Goal: Answer question/provide support

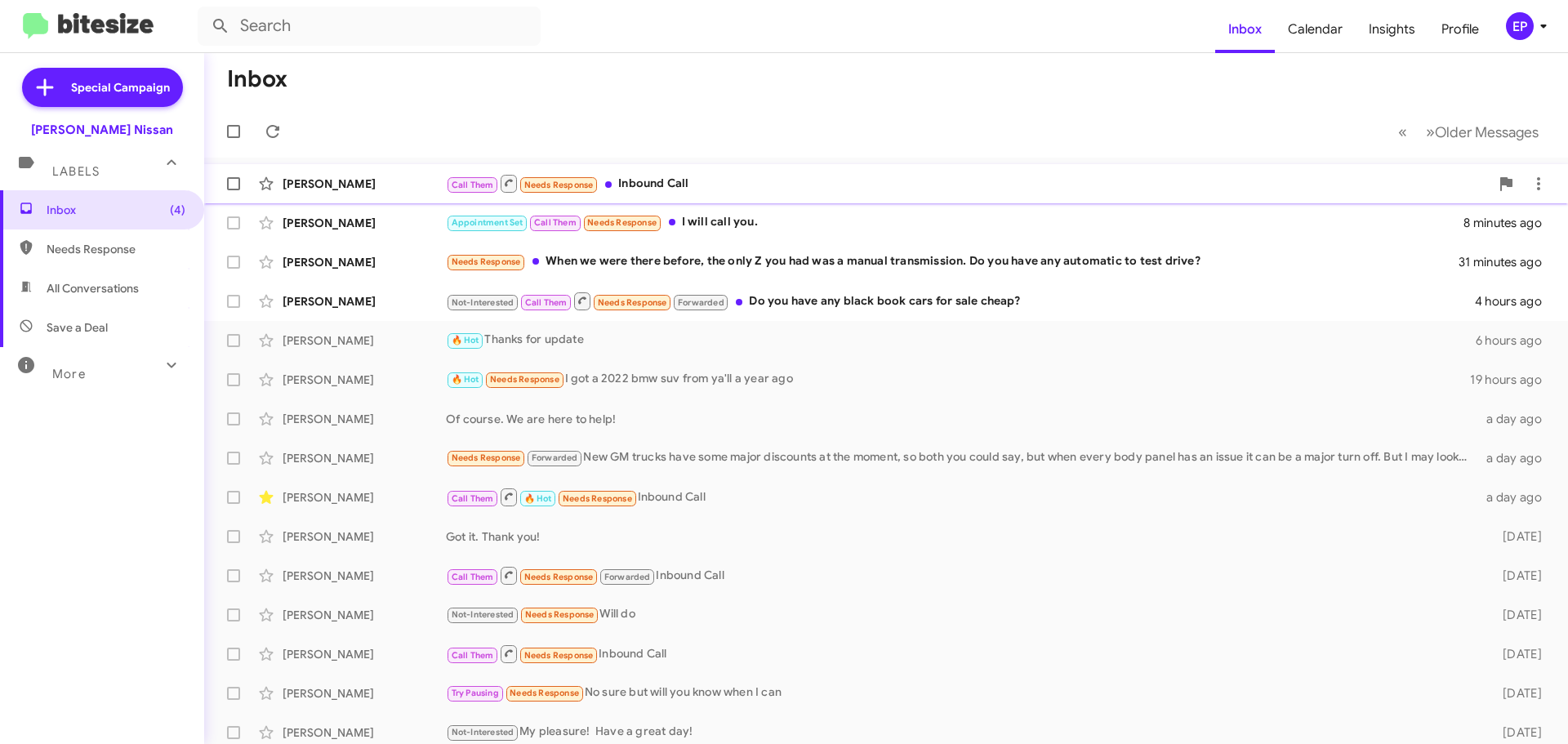
click at [689, 195] on div "[PERSON_NAME] Call Them Needs Response Inbound Call 2 minutes ago" at bounding box center [886, 183] width 1338 height 33
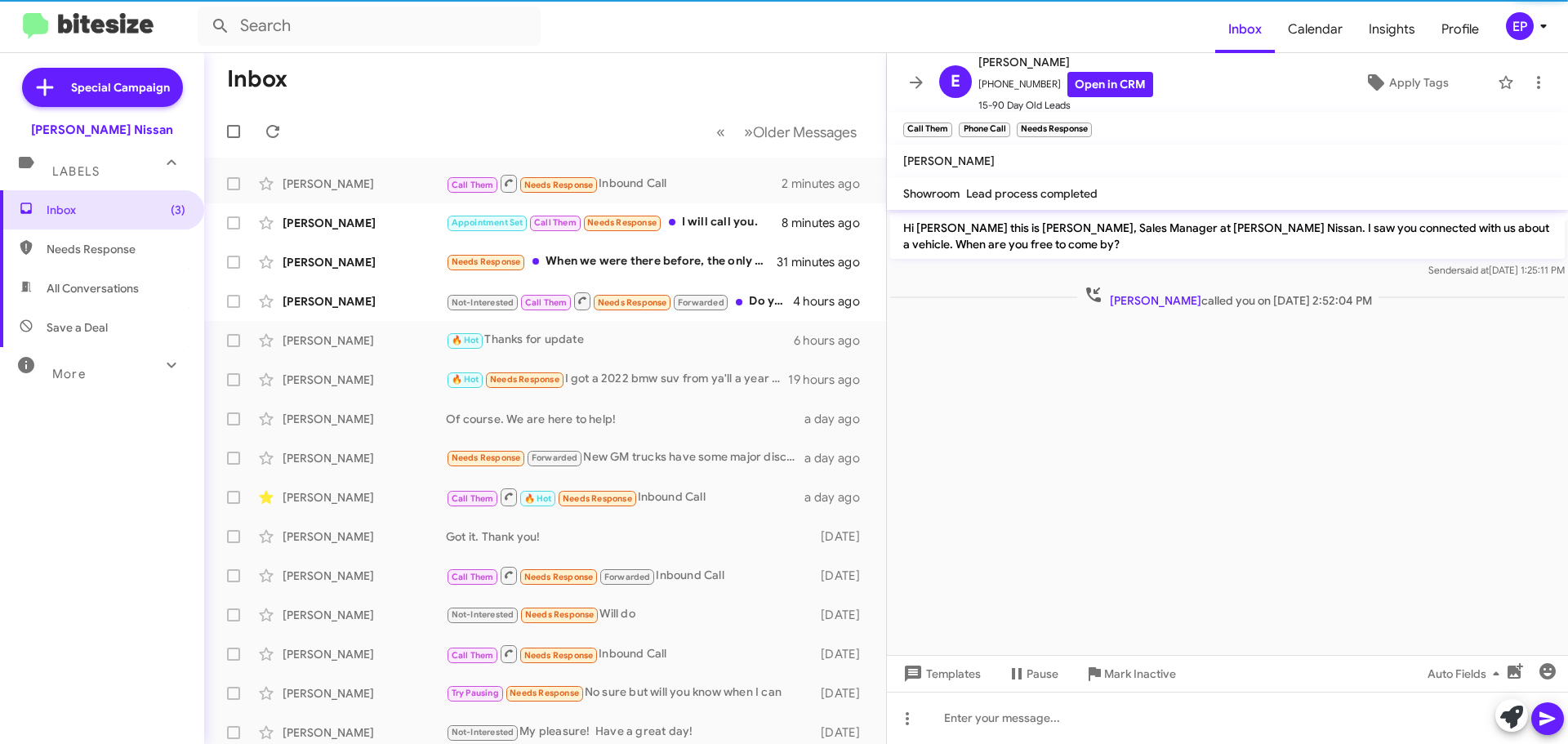
click at [1224, 410] on cdk-virtual-scroll-viewport "Hi [PERSON_NAME] this is [PERSON_NAME], Sales Manager at [PERSON_NAME] Nissan. …" at bounding box center [1227, 433] width 681 height 445
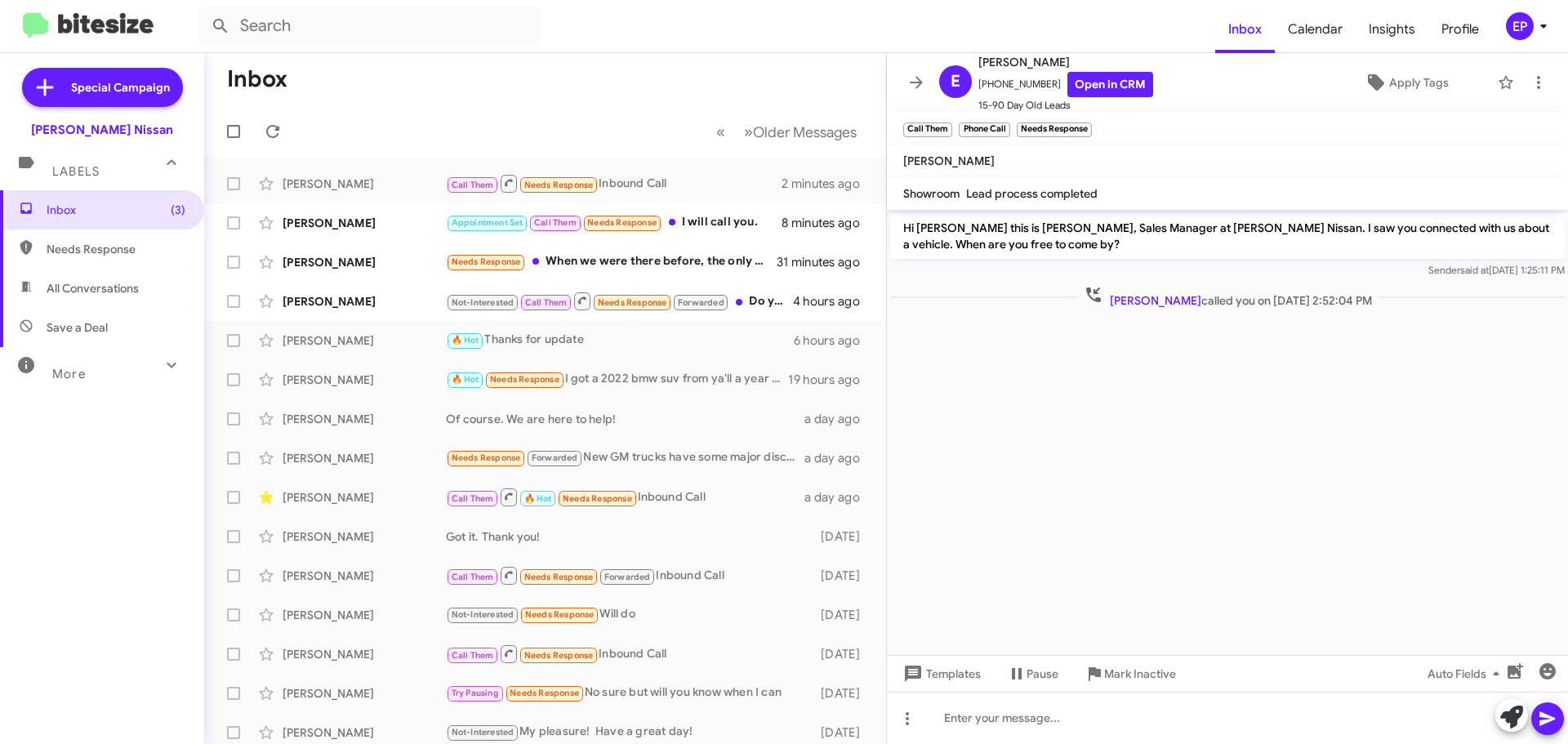
click at [1224, 408] on cdk-virtual-scroll-viewport "Hi [PERSON_NAME] this is [PERSON_NAME], Sales Manager at [PERSON_NAME] Nissan. …" at bounding box center [1227, 433] width 681 height 445
click at [1216, 405] on cdk-virtual-scroll-viewport "Hi [PERSON_NAME] this is [PERSON_NAME], Sales Manager at [PERSON_NAME] Nissan. …" at bounding box center [1227, 433] width 681 height 445
click at [1163, 405] on cdk-virtual-scroll-viewport "Hi [PERSON_NAME] this is [PERSON_NAME], Sales Manager at [PERSON_NAME] Nissan. …" at bounding box center [1227, 433] width 681 height 445
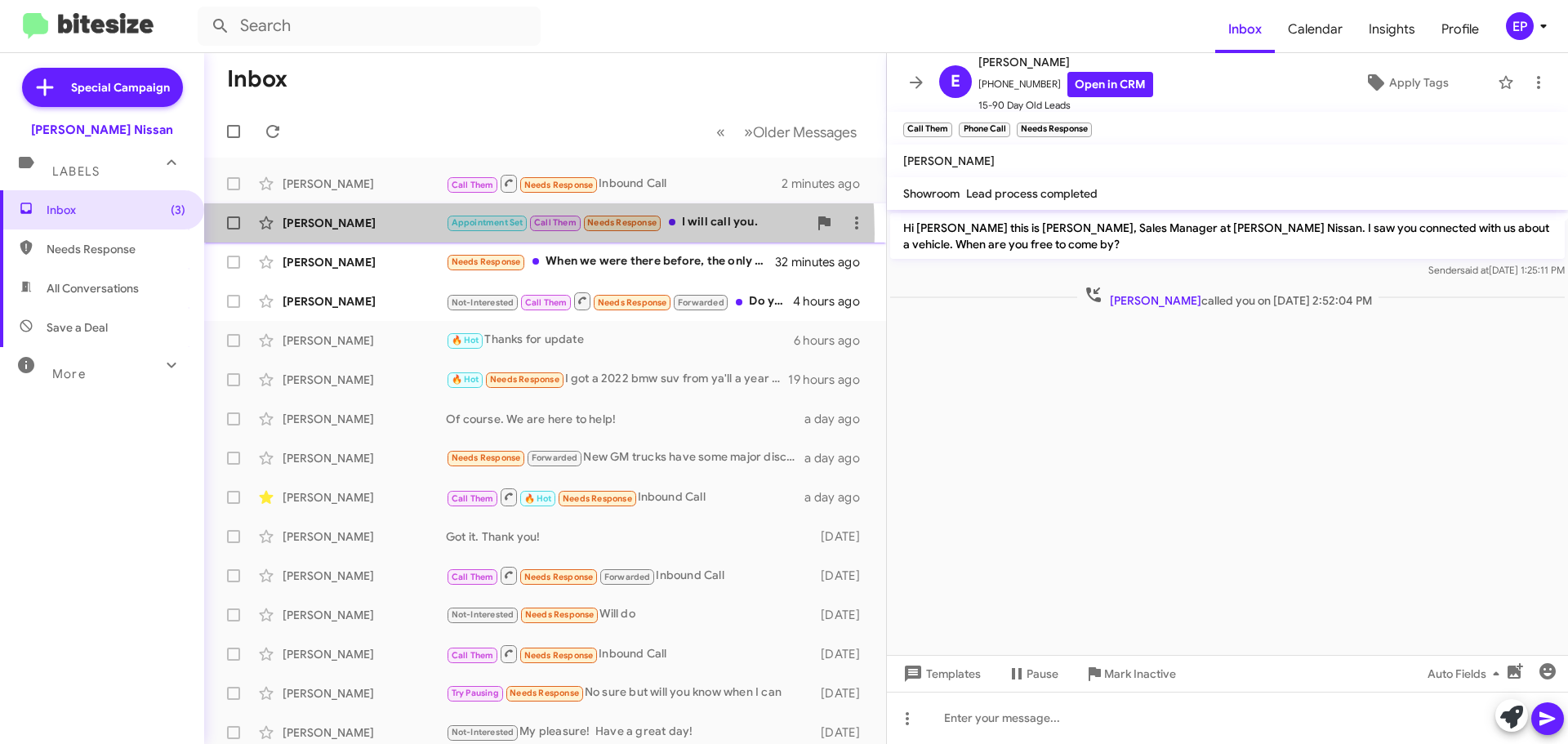
click at [392, 234] on div "[PERSON_NAME] Appointment Set Call Them Needs Response I will call you. 8 minut…" at bounding box center [545, 222] width 656 height 33
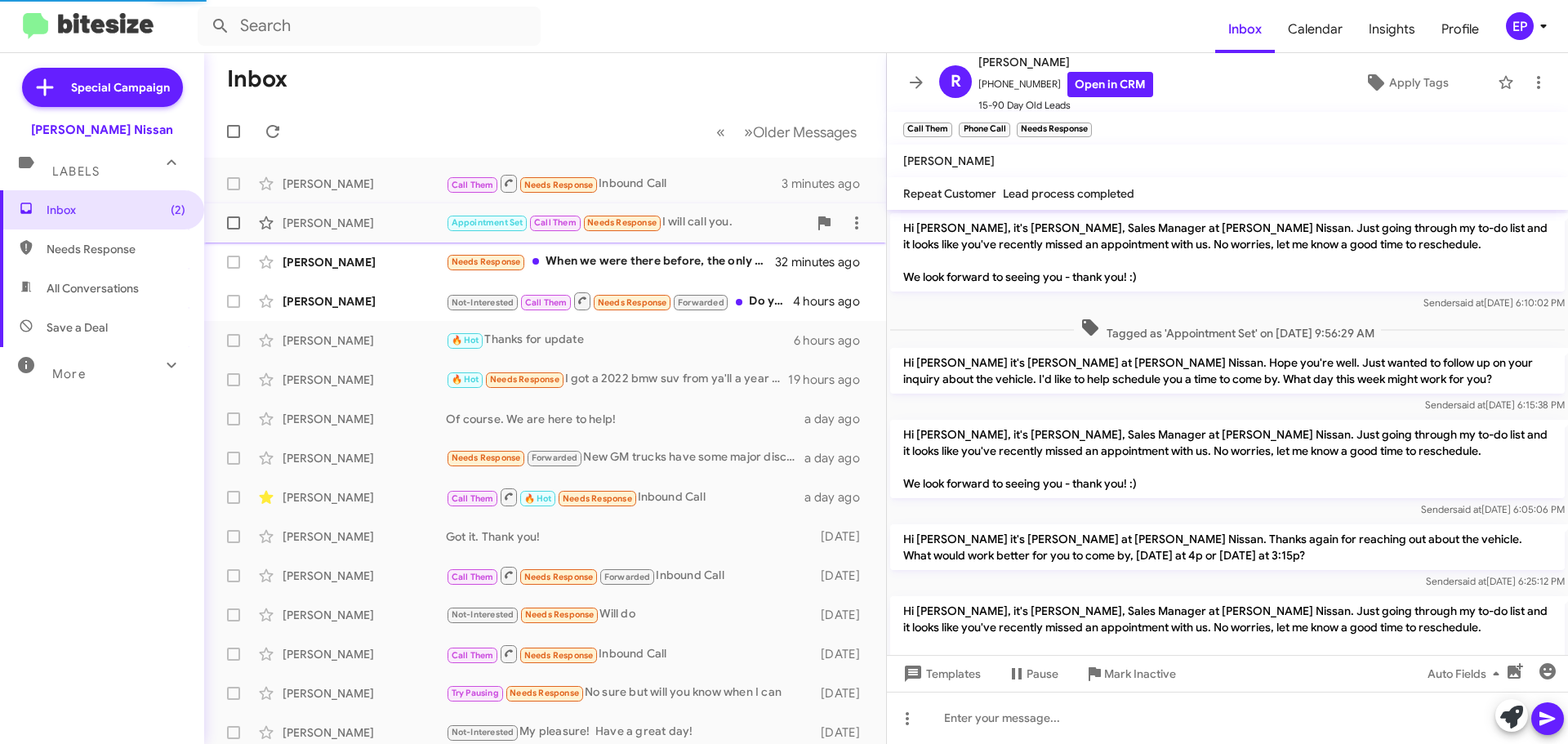
scroll to position [1447, 0]
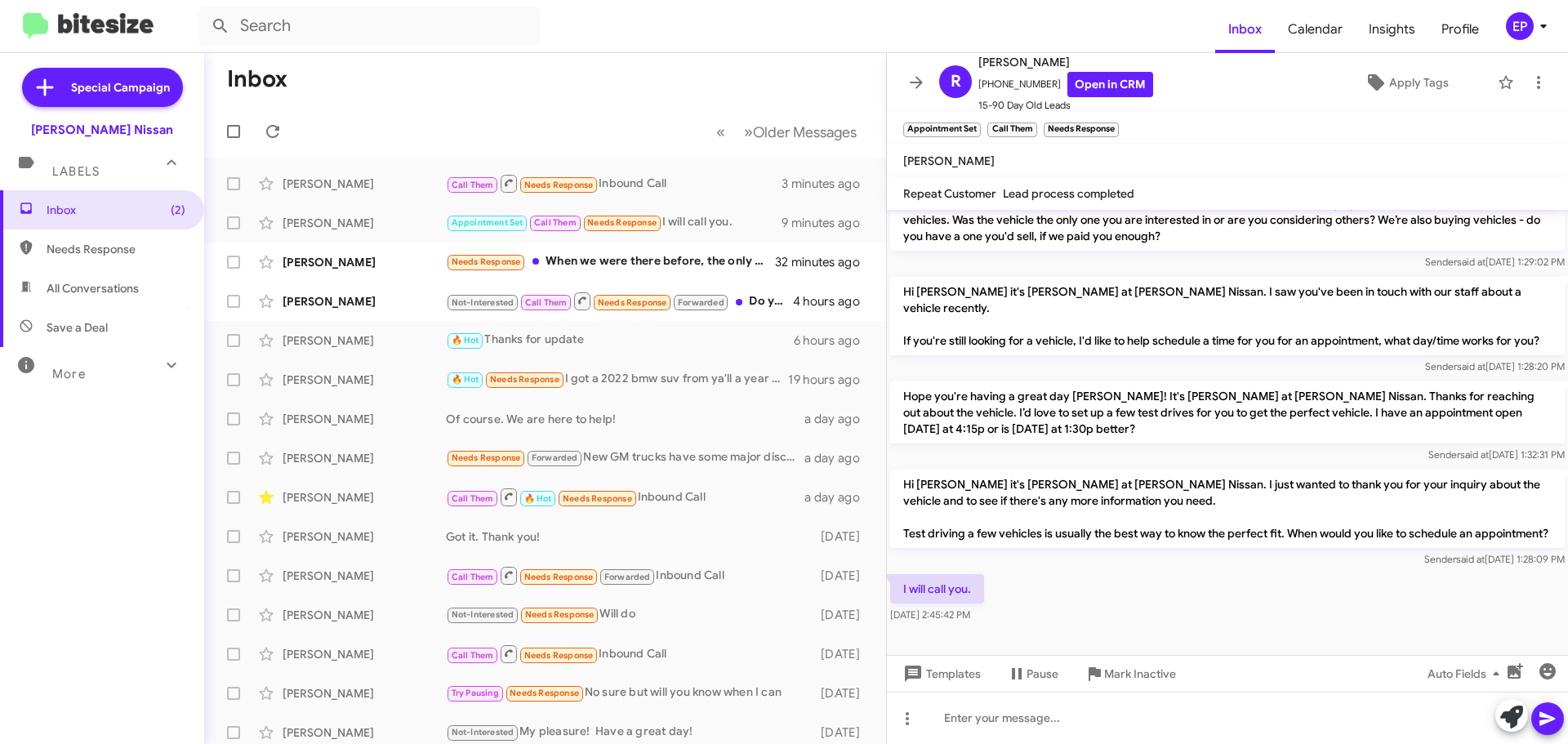
click at [1154, 571] on div "I will call you. [DATE] 2:45:42 PM" at bounding box center [1227, 598] width 681 height 55
click at [1158, 571] on div "I will call you. [DATE] 2:45:42 PM" at bounding box center [1227, 598] width 681 height 55
click at [1143, 571] on div "I will call you. [DATE] 2:45:42 PM" at bounding box center [1227, 598] width 681 height 55
click at [1506, 718] on icon at bounding box center [1511, 718] width 23 height 23
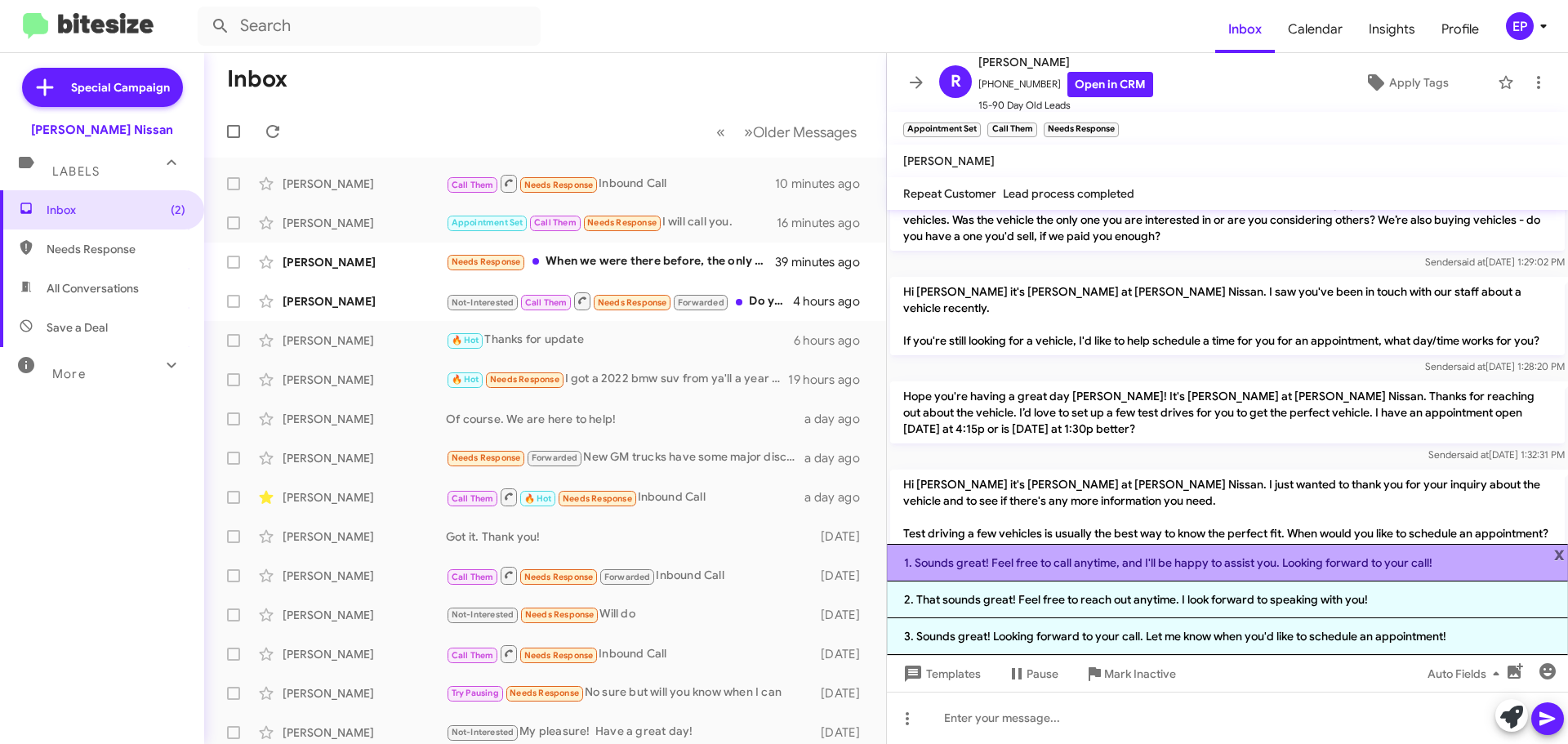
click at [1109, 565] on li "1. Sounds great! Feel free to call anytime, and I'll be happy to assist you. Lo…" at bounding box center [1227, 563] width 681 height 38
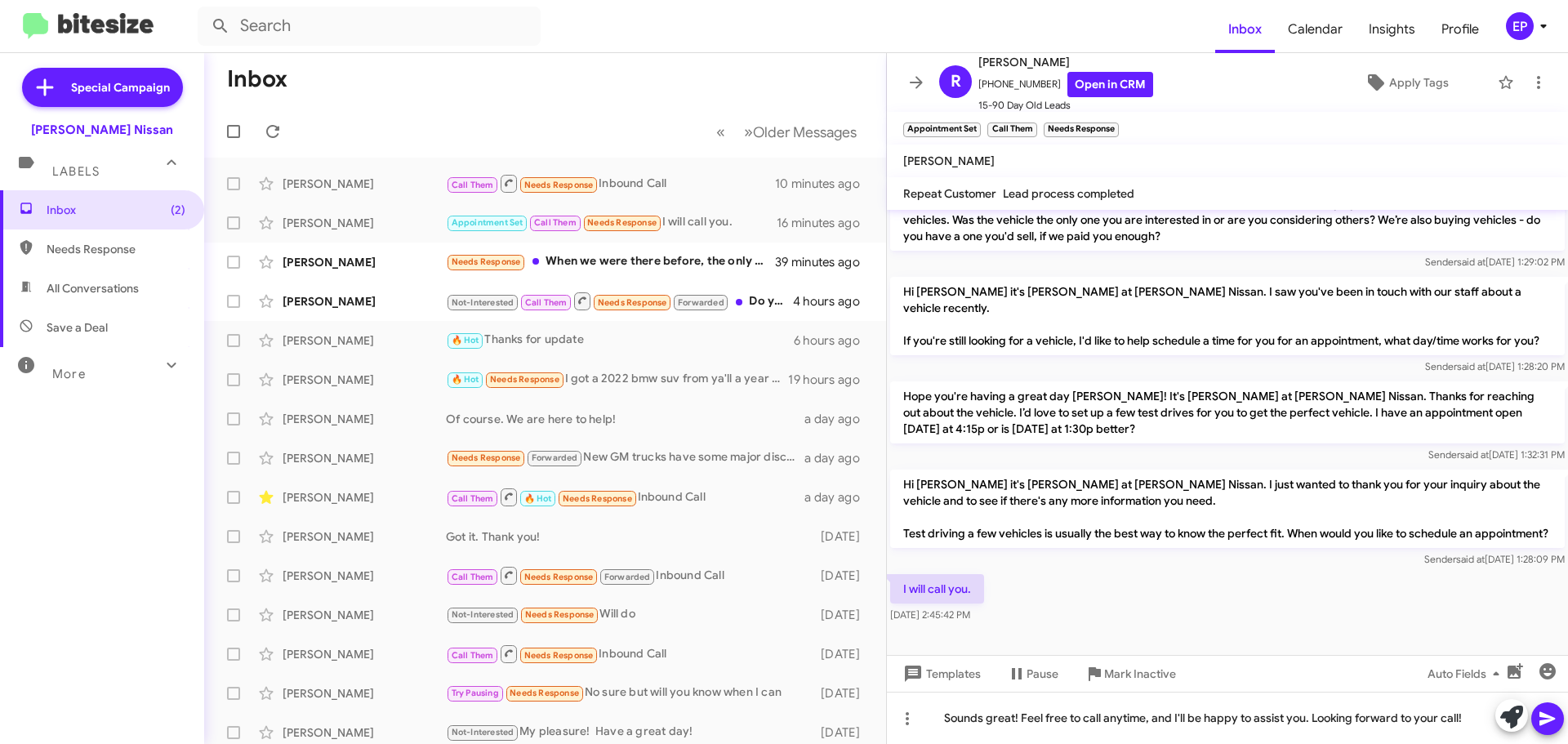
click at [1543, 722] on icon at bounding box center [1547, 719] width 16 height 14
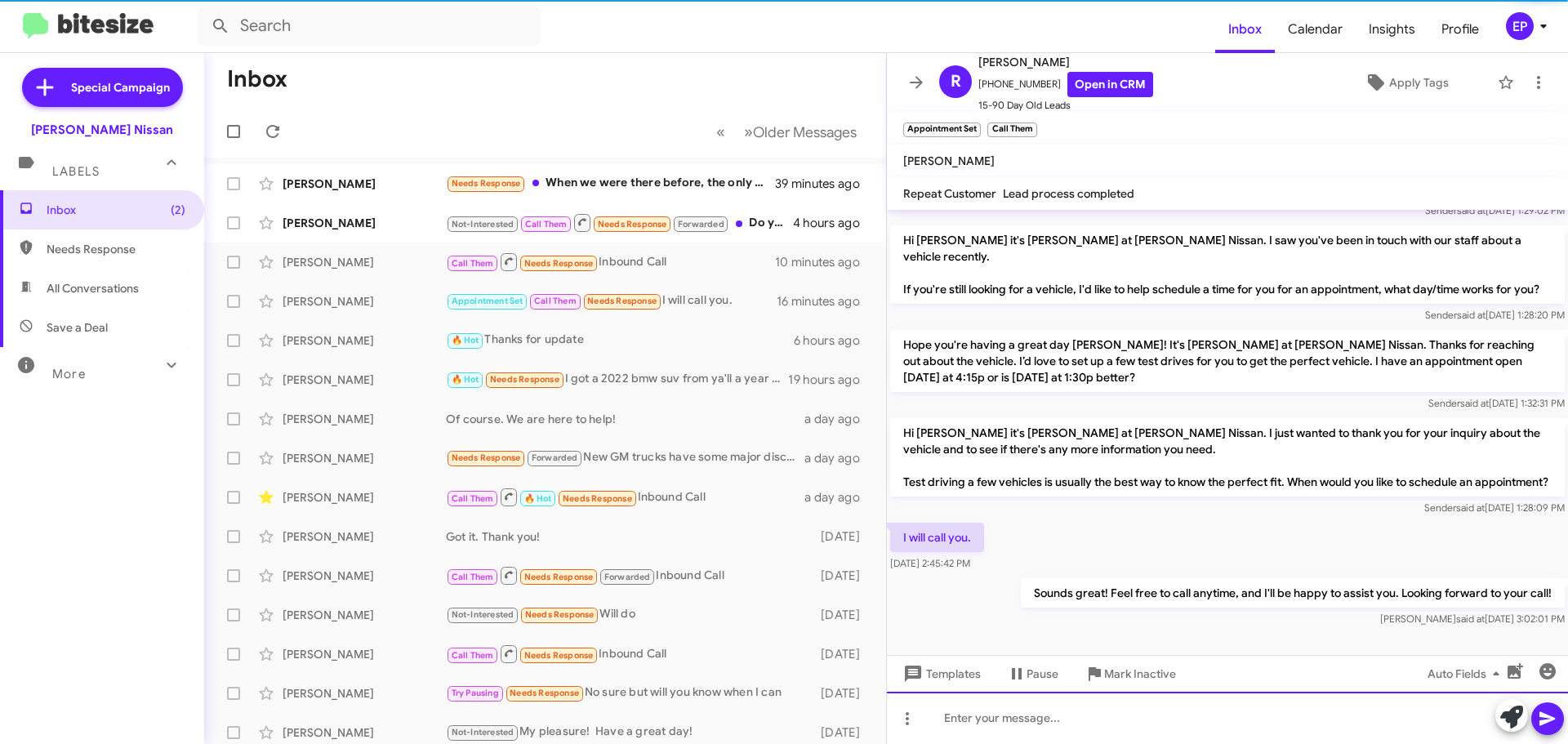
scroll to position [1506, 0]
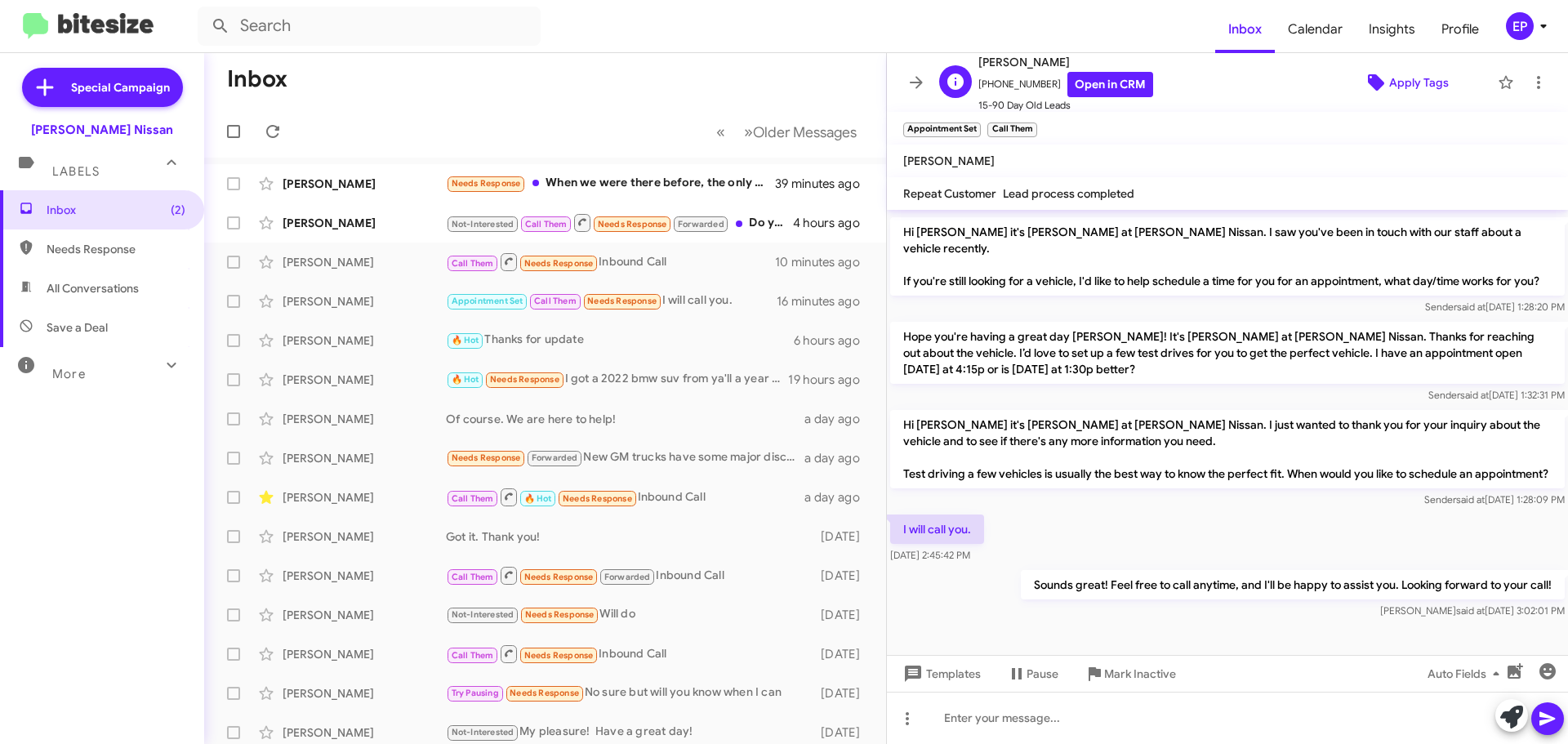
click at [1422, 77] on span "Apply Tags" at bounding box center [1419, 82] width 60 height 29
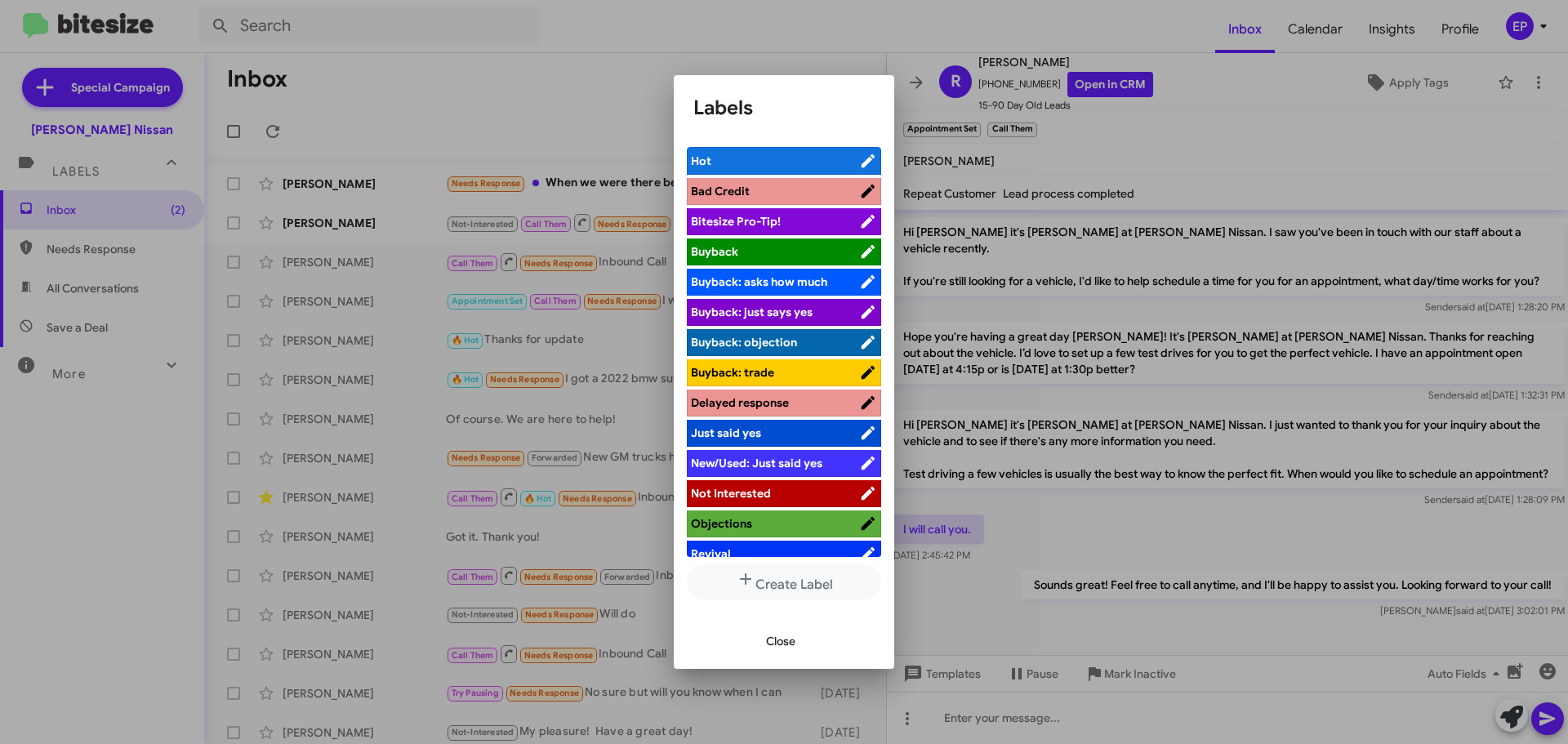
click at [766, 494] on span "Not Interested" at bounding box center [730, 493] width 80 height 15
click at [782, 637] on span "Close" at bounding box center [780, 641] width 29 height 29
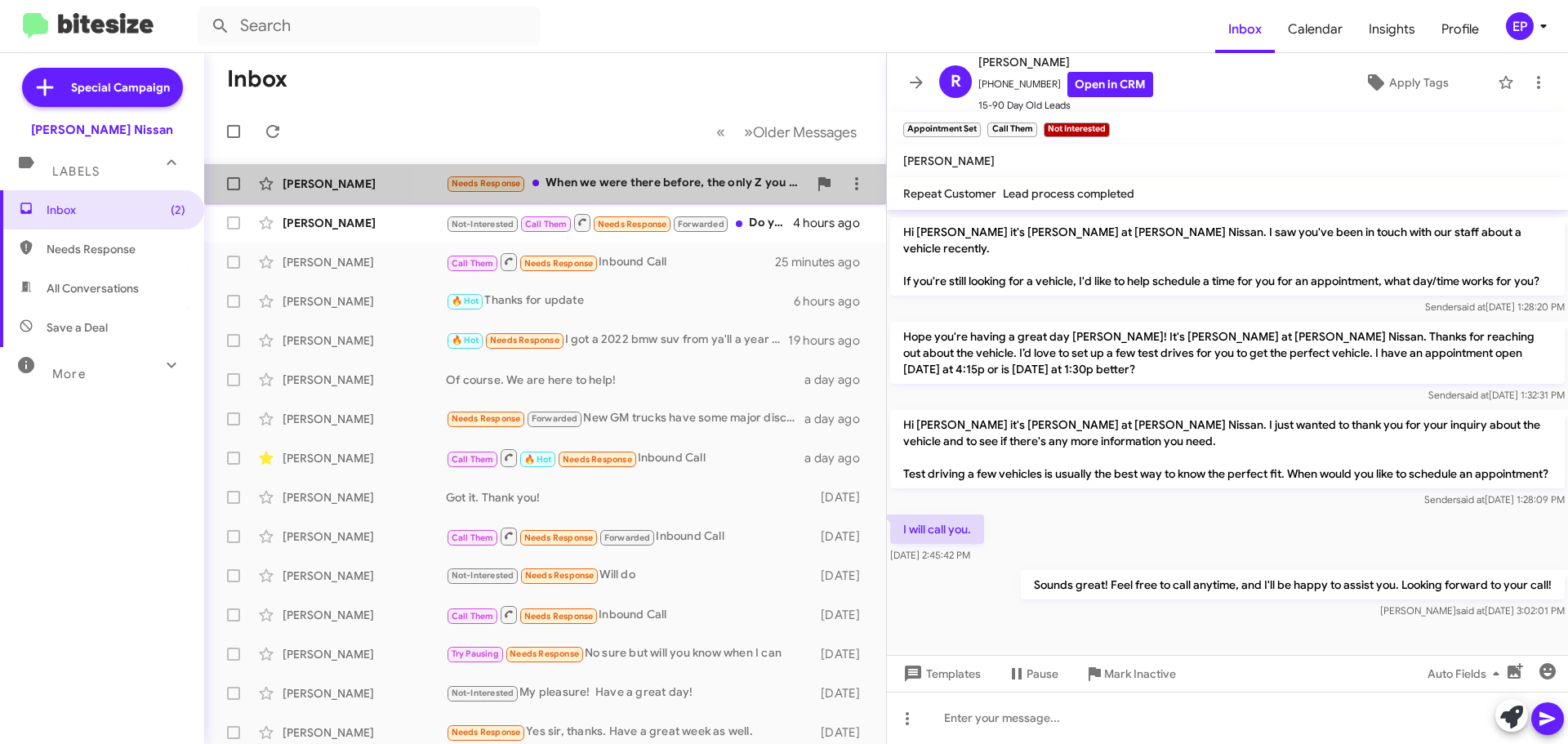
click at [715, 192] on div "Needs Response When we were there before, the only Z you had was a manual trans…" at bounding box center [627, 183] width 362 height 18
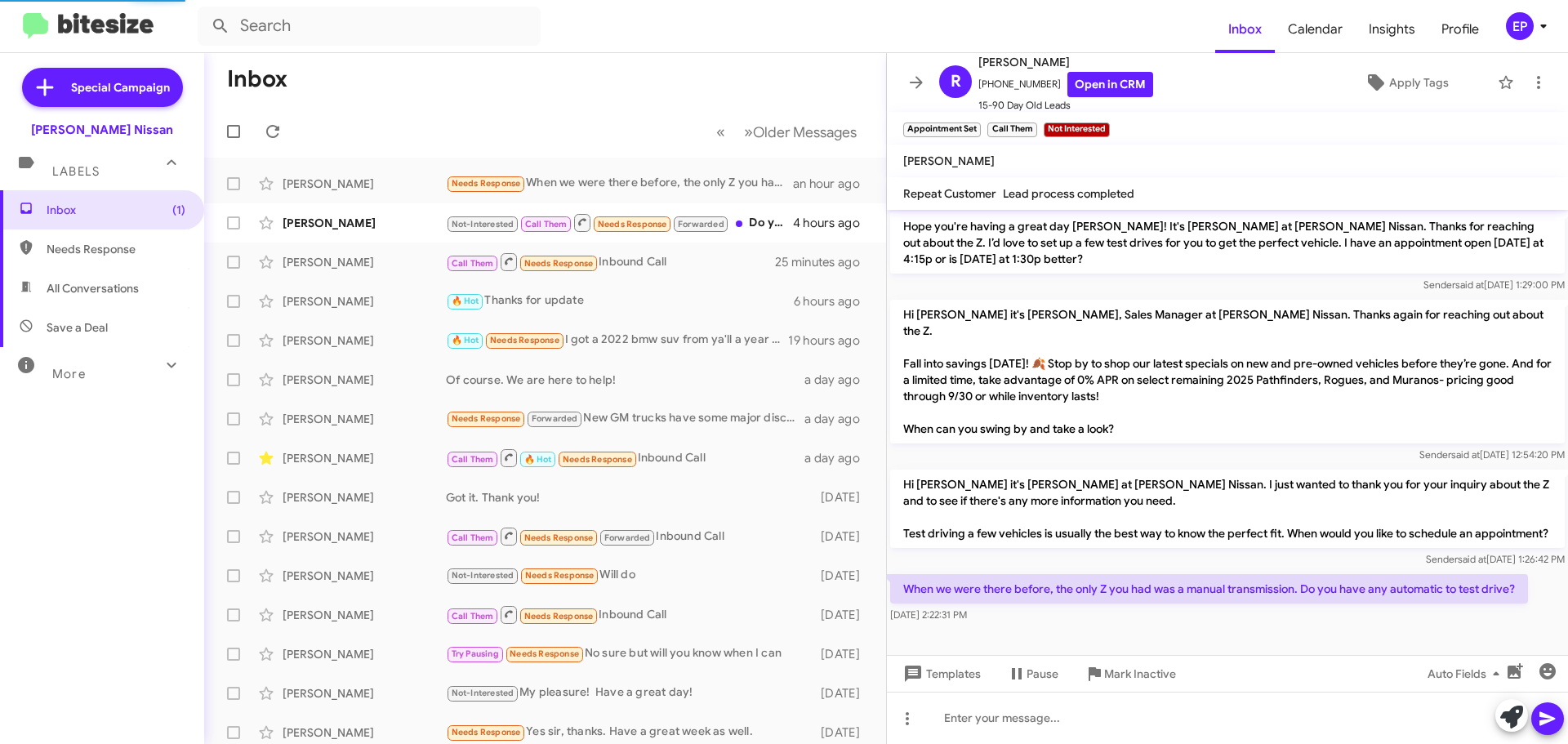
scroll to position [250, 0]
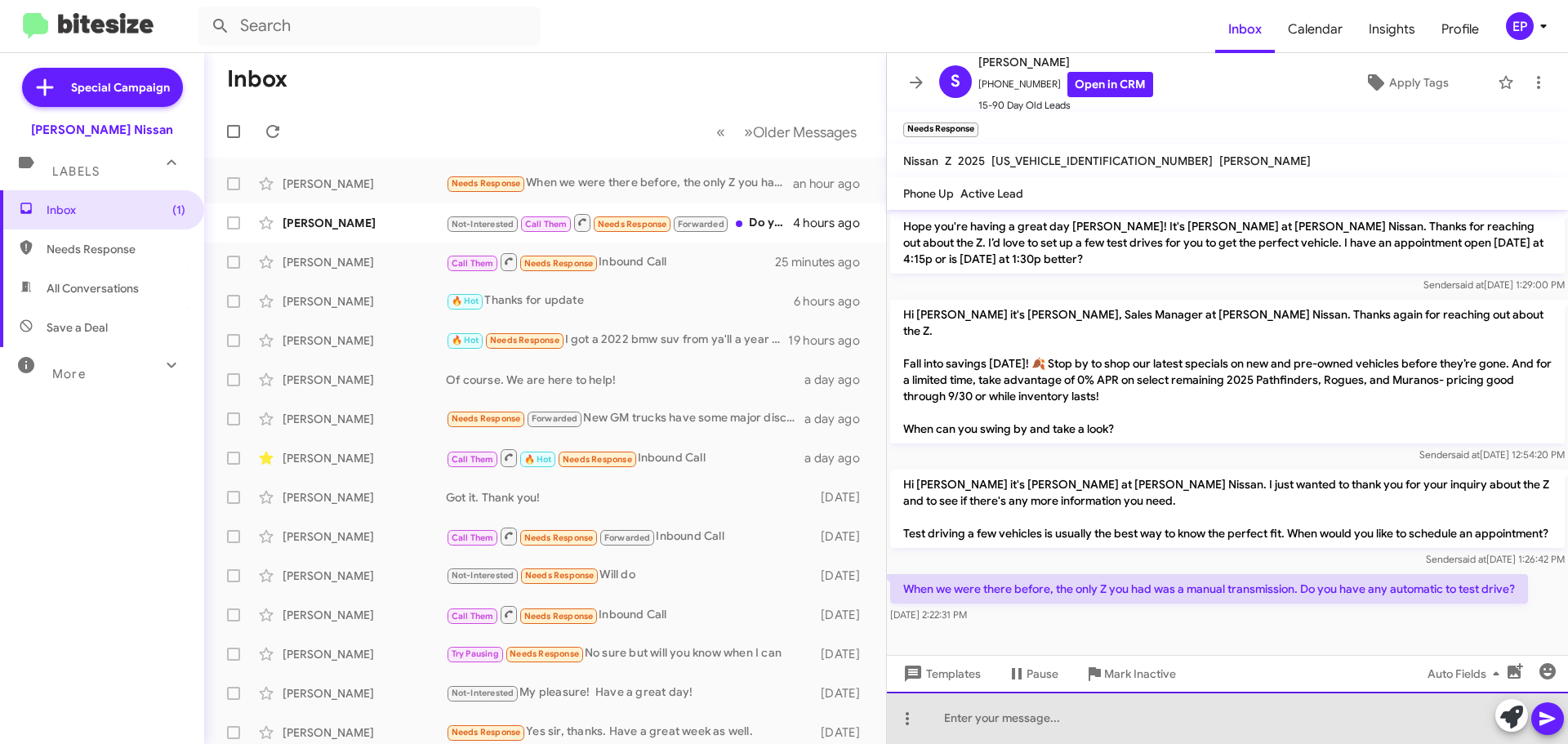
click at [1136, 726] on div at bounding box center [1227, 718] width 681 height 52
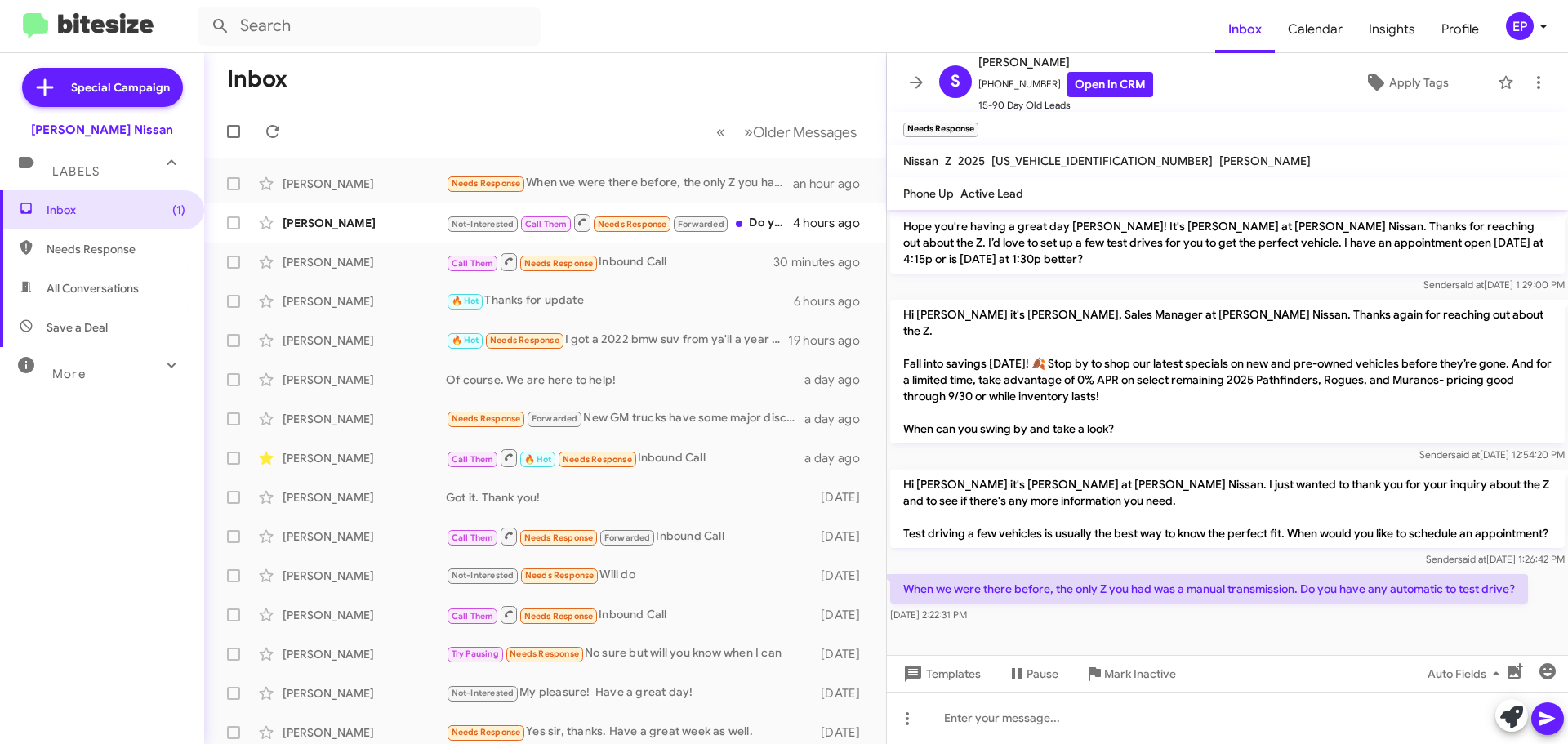
click at [1345, 390] on p "Hi [PERSON_NAME] it's [PERSON_NAME], Sales Manager at [PERSON_NAME] Nissan. Tha…" at bounding box center [1227, 371] width 674 height 143
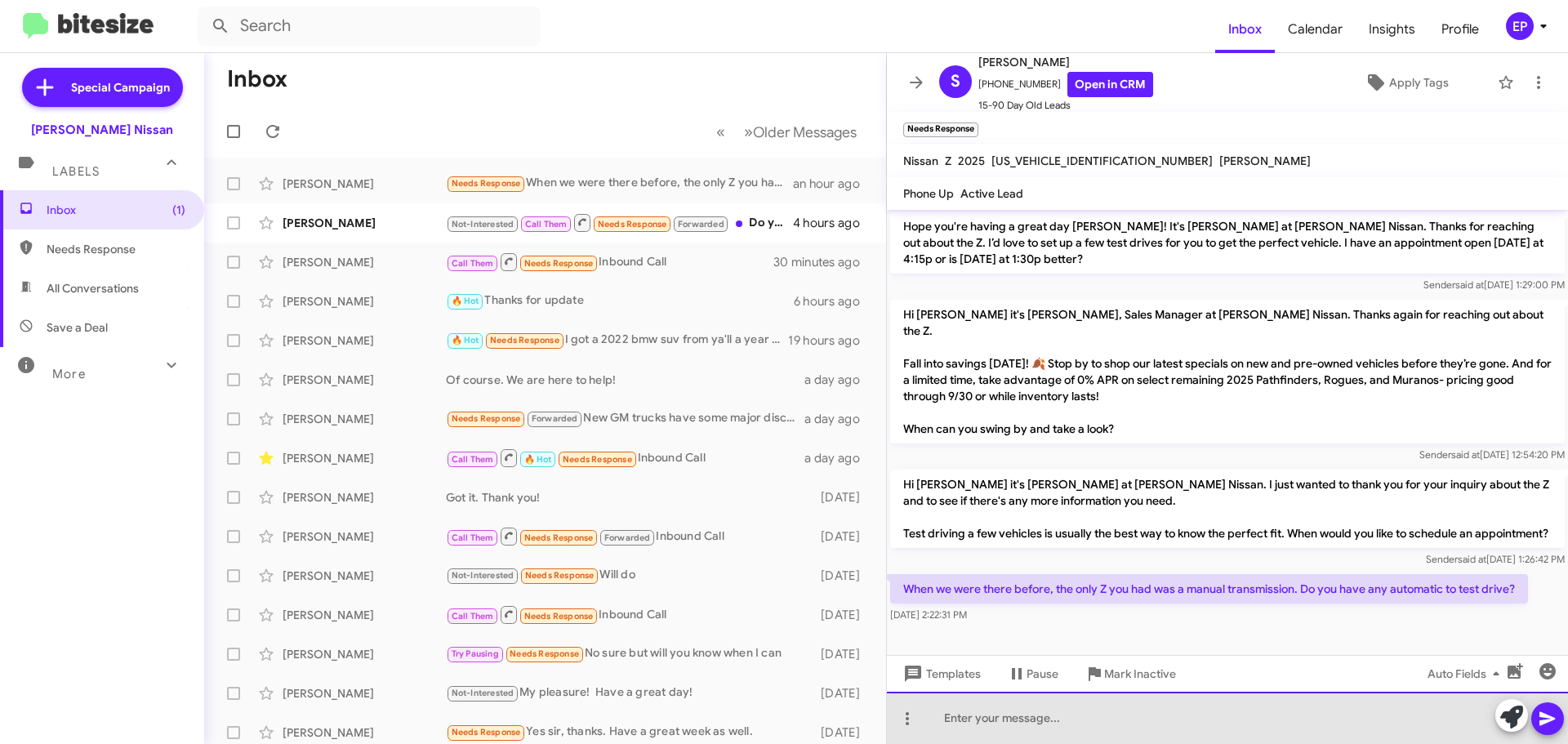
click at [1121, 718] on div at bounding box center [1227, 718] width 681 height 52
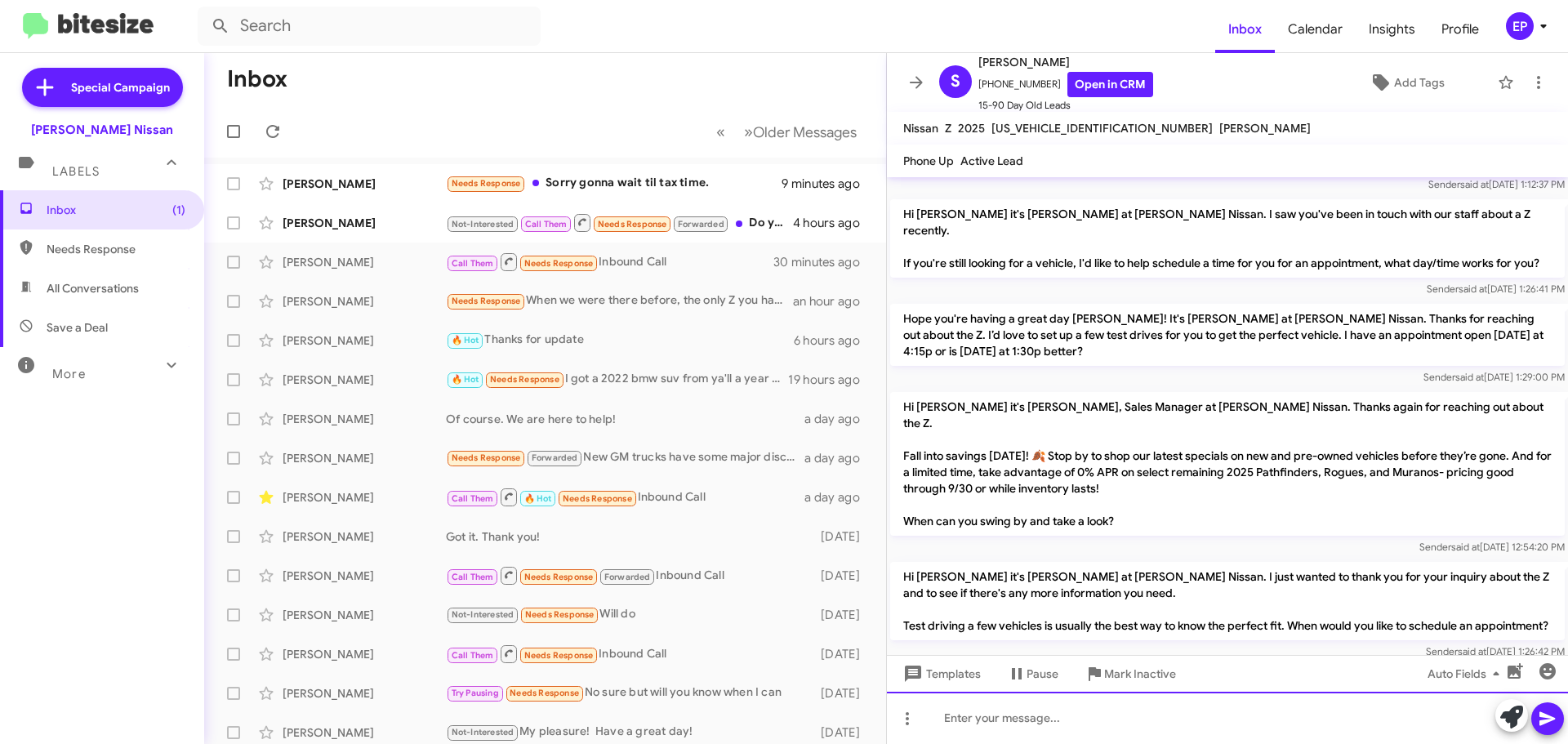
scroll to position [277, 0]
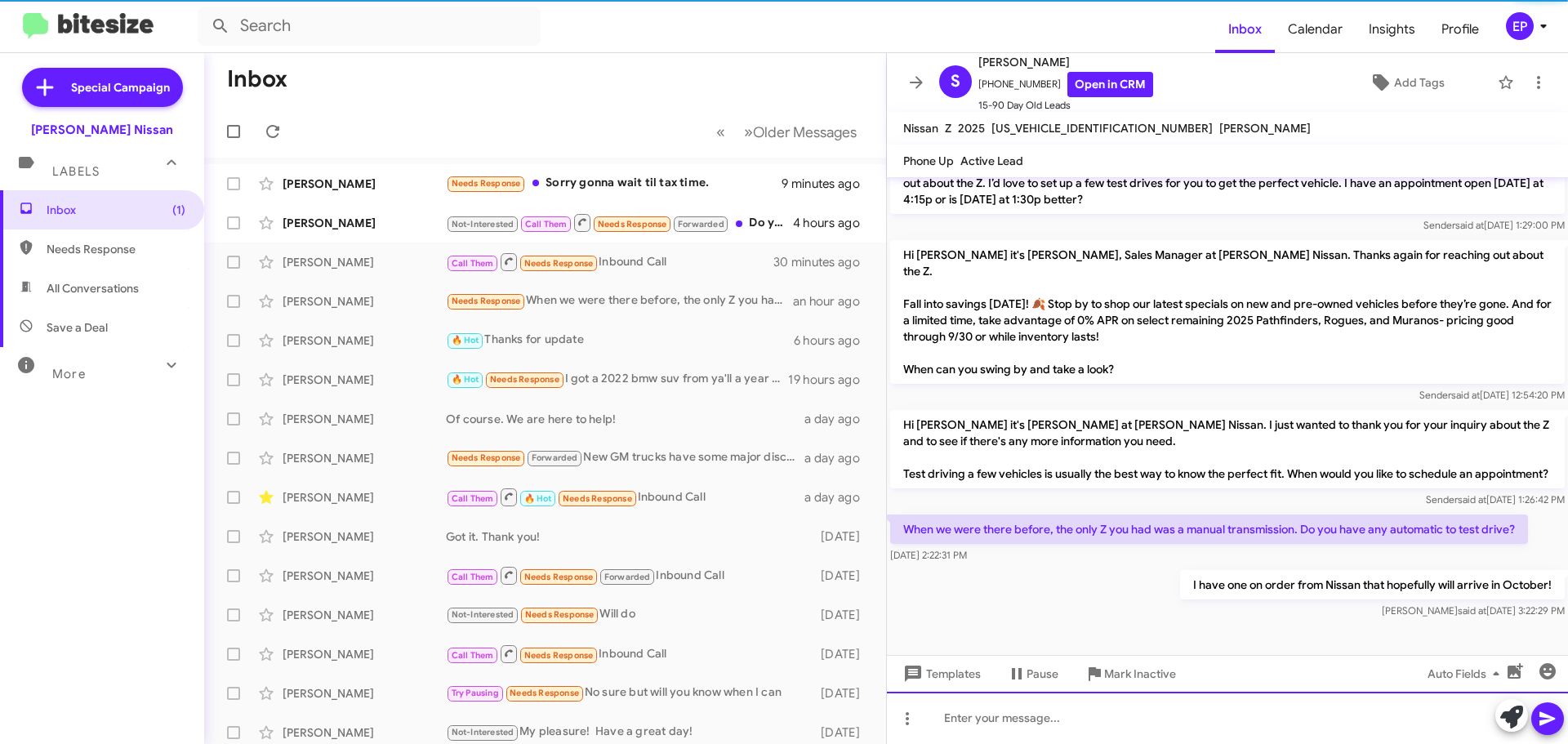
click at [1097, 737] on div at bounding box center [1227, 718] width 681 height 52
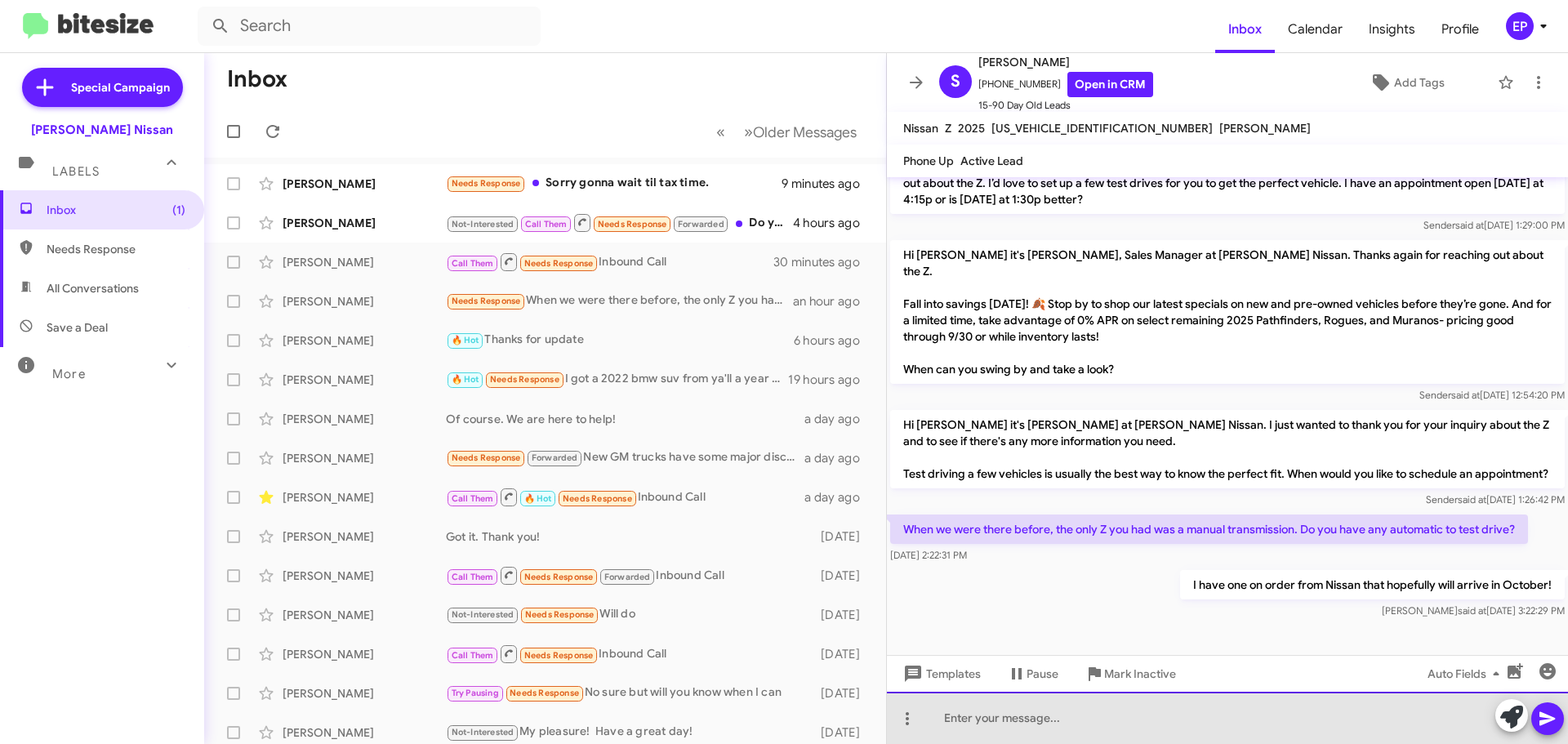
click at [1093, 721] on div at bounding box center [1227, 718] width 681 height 52
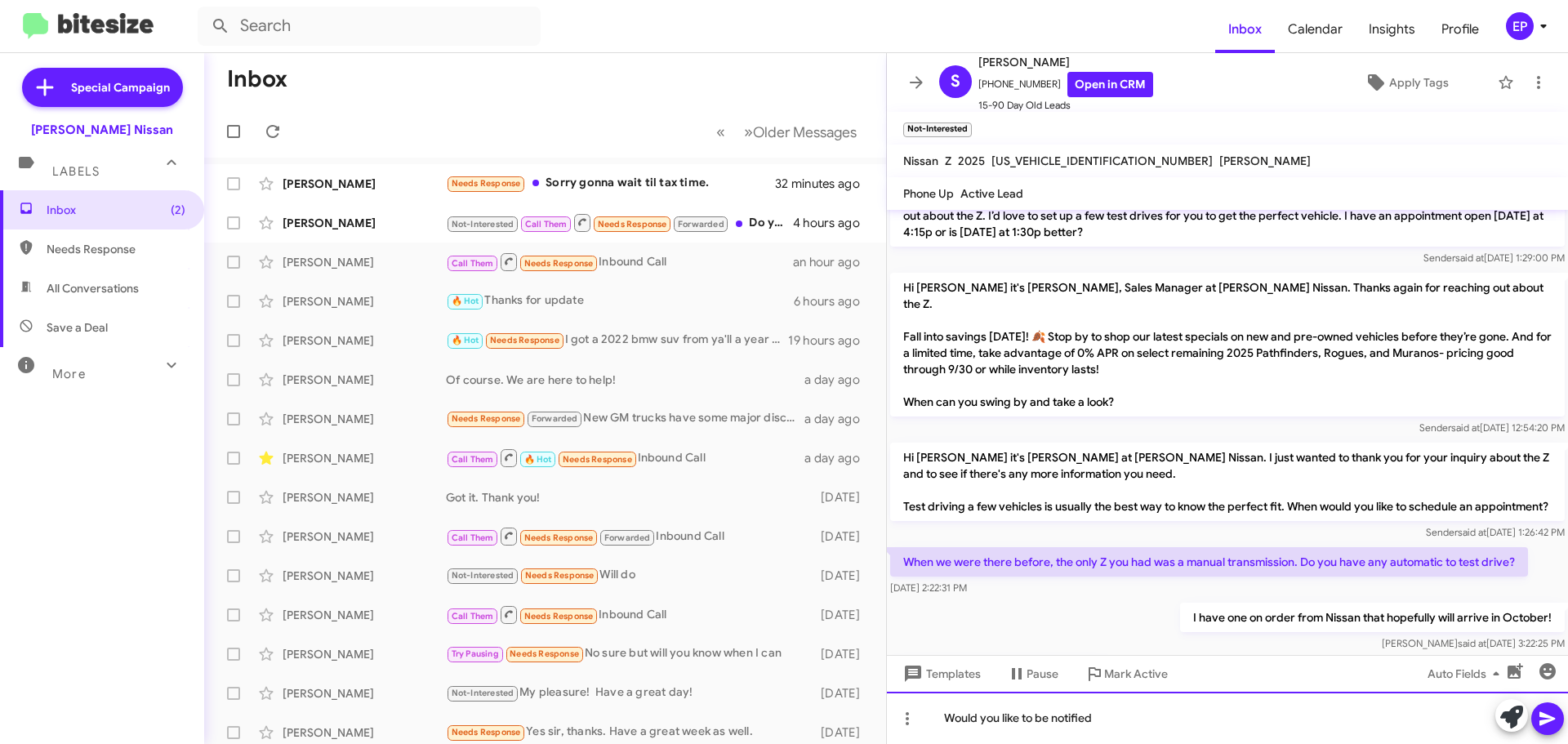
scroll to position [0, 0]
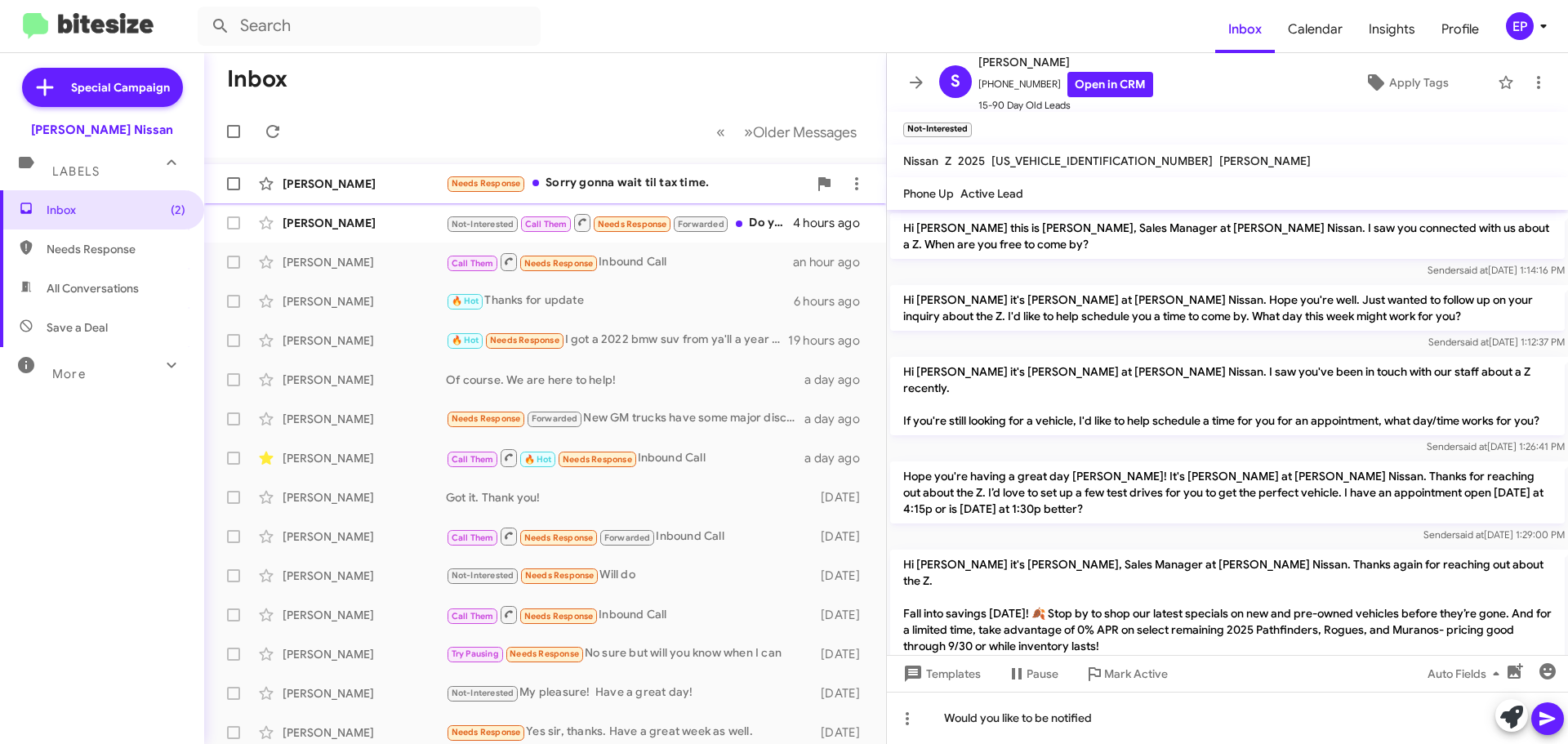
click at [605, 177] on div "Needs Response Sorry gonna wait til tax time." at bounding box center [627, 183] width 362 height 18
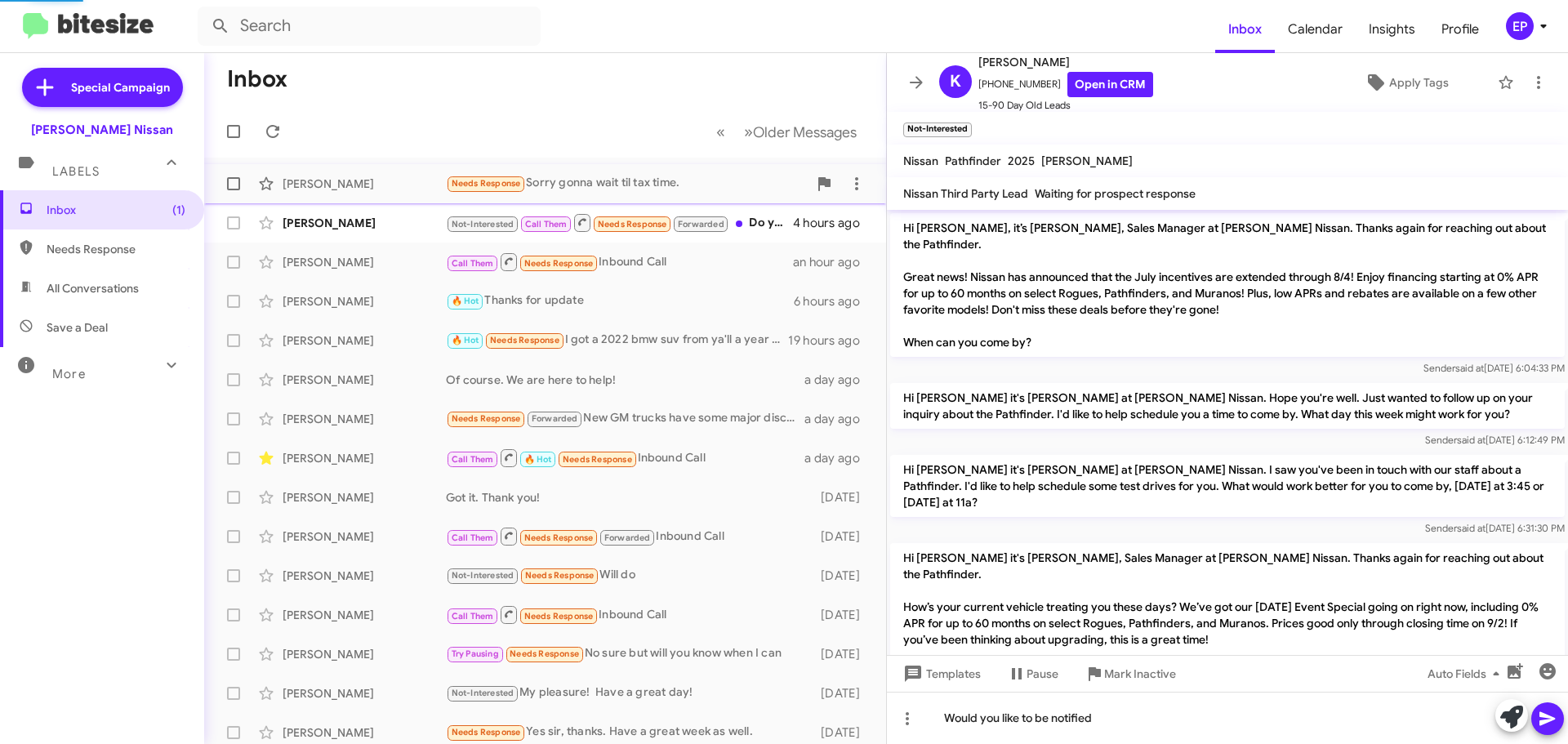
scroll to position [908, 0]
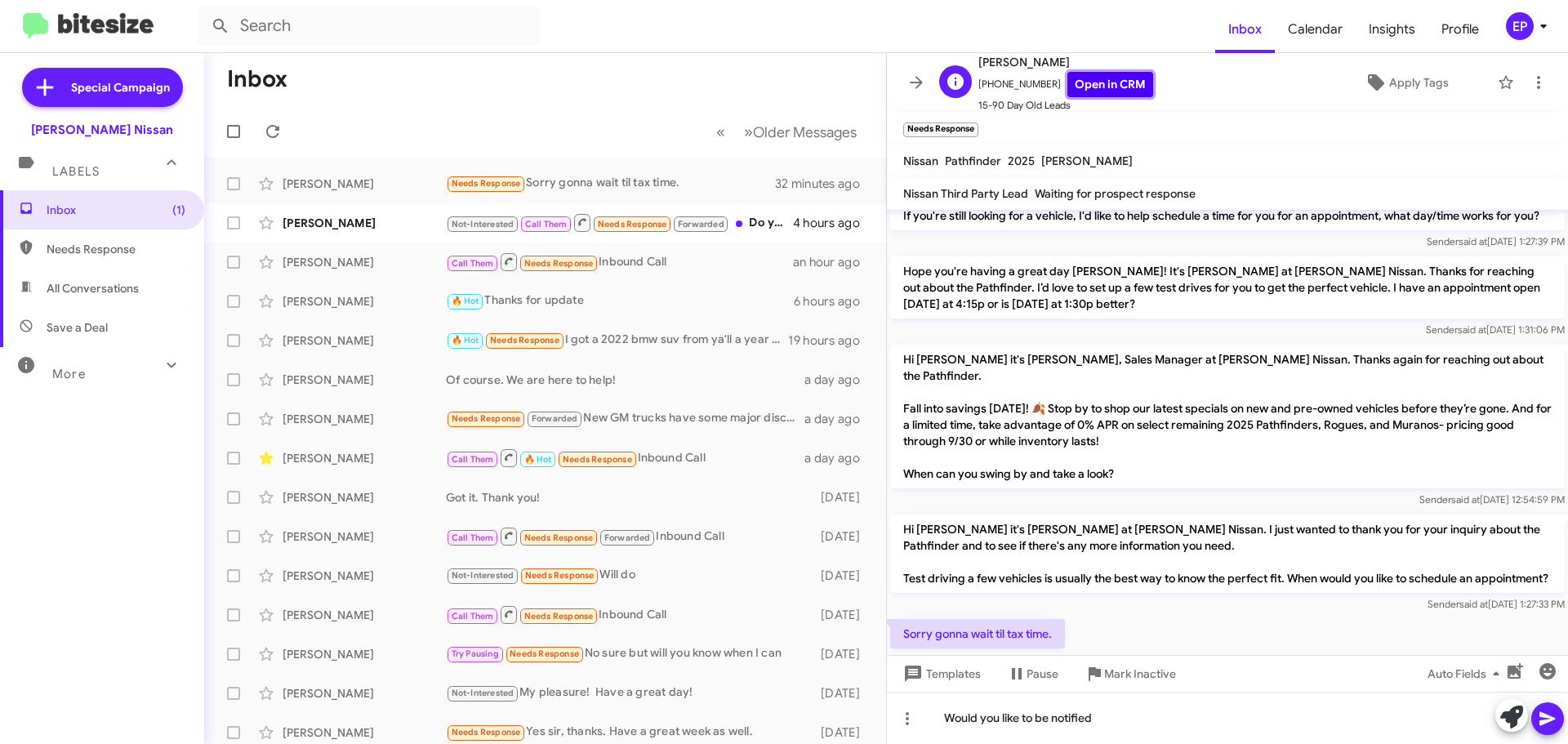
click at [1100, 94] on link "Open in CRM" at bounding box center [1110, 84] width 86 height 26
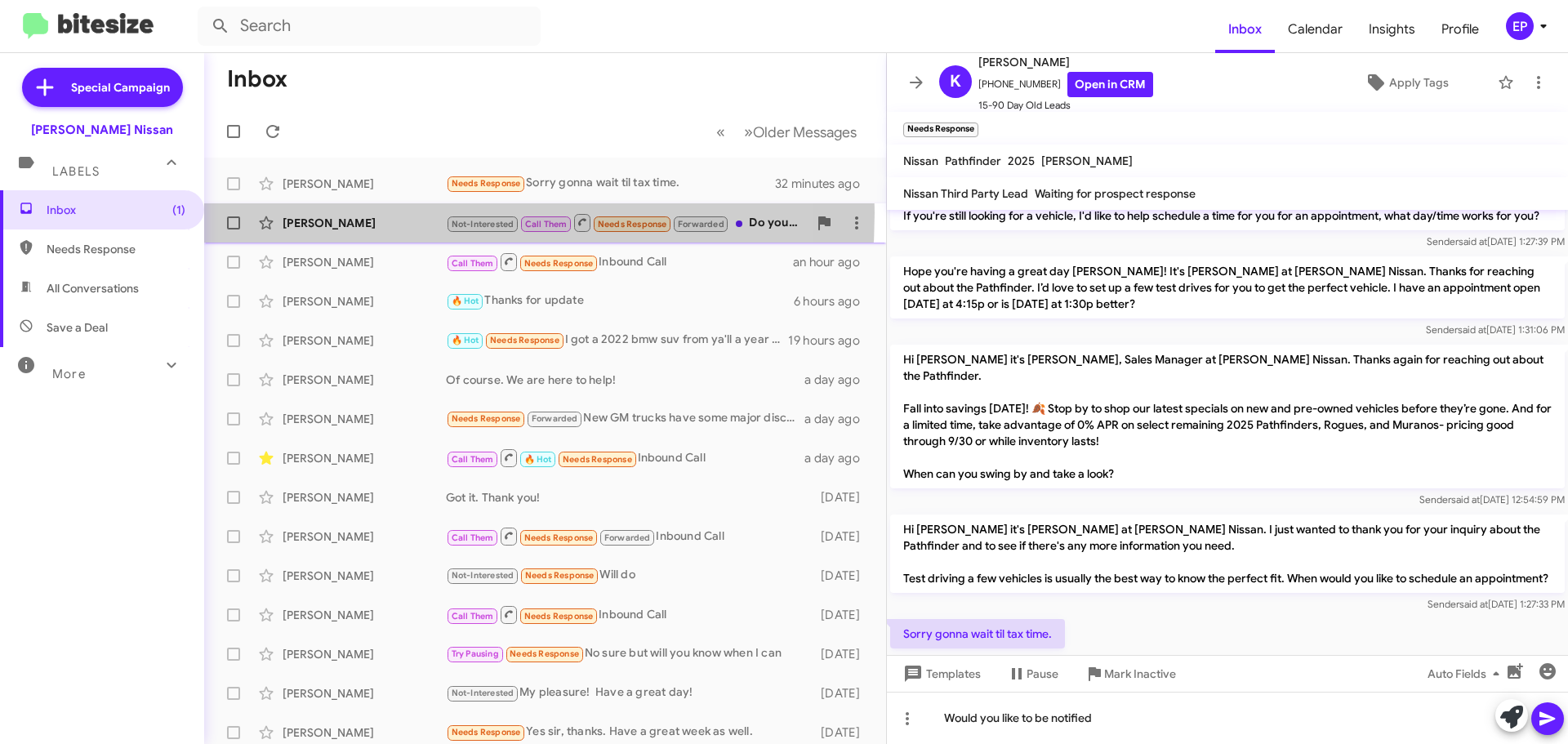
click at [325, 213] on div "[PERSON_NAME] Not-Interested Call Them Needs Response Forwarded Do you have any…" at bounding box center [545, 222] width 656 height 33
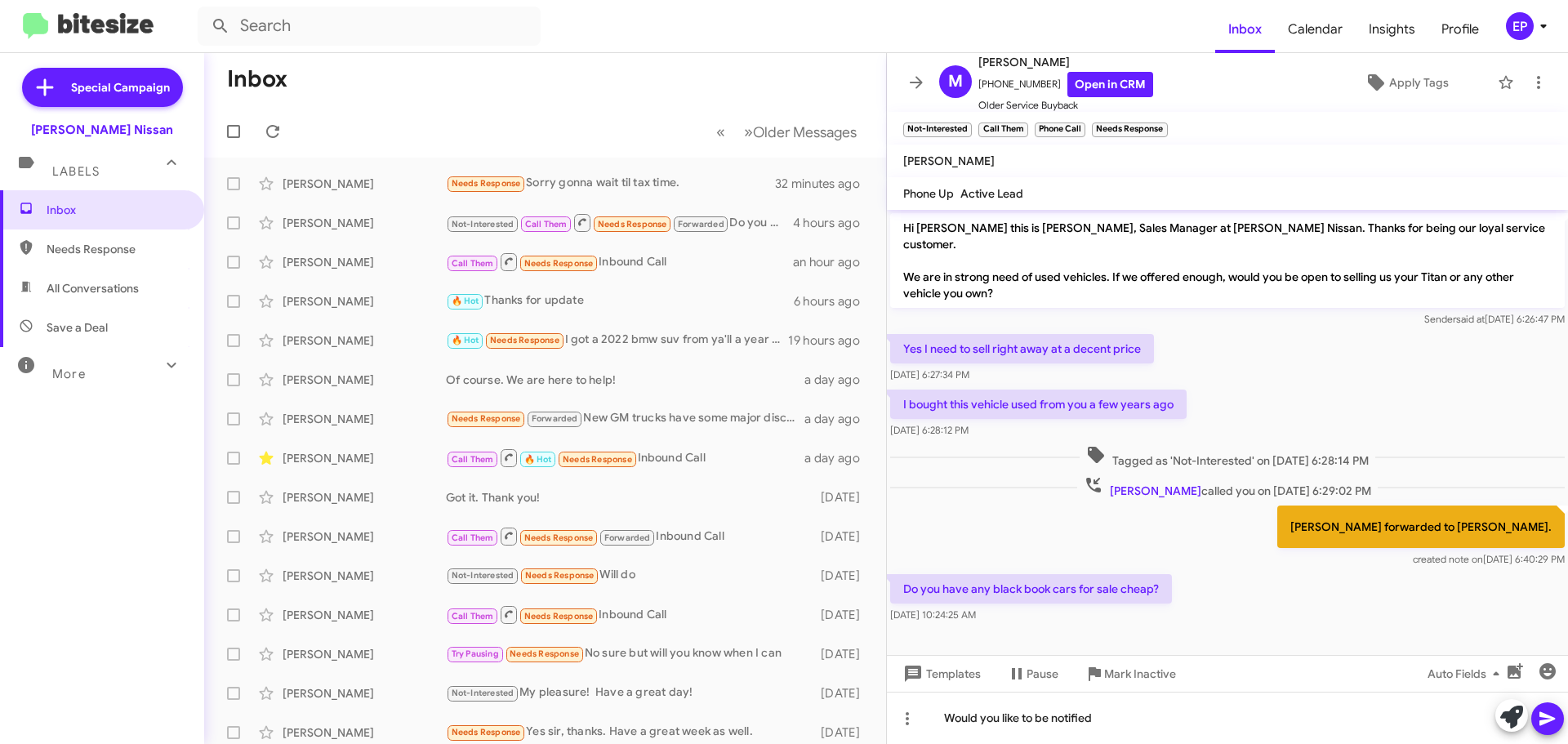
click at [1178, 575] on div "Do you have any black book cars for sale cheap? [DATE] 10:24:25 AM" at bounding box center [1227, 598] width 681 height 55
click at [1243, 354] on div "Yes I need to sell right away at a decent price [DATE] 6:27:34 PM" at bounding box center [1227, 358] width 681 height 55
click at [1098, 78] on link "Open in CRM" at bounding box center [1110, 84] width 86 height 26
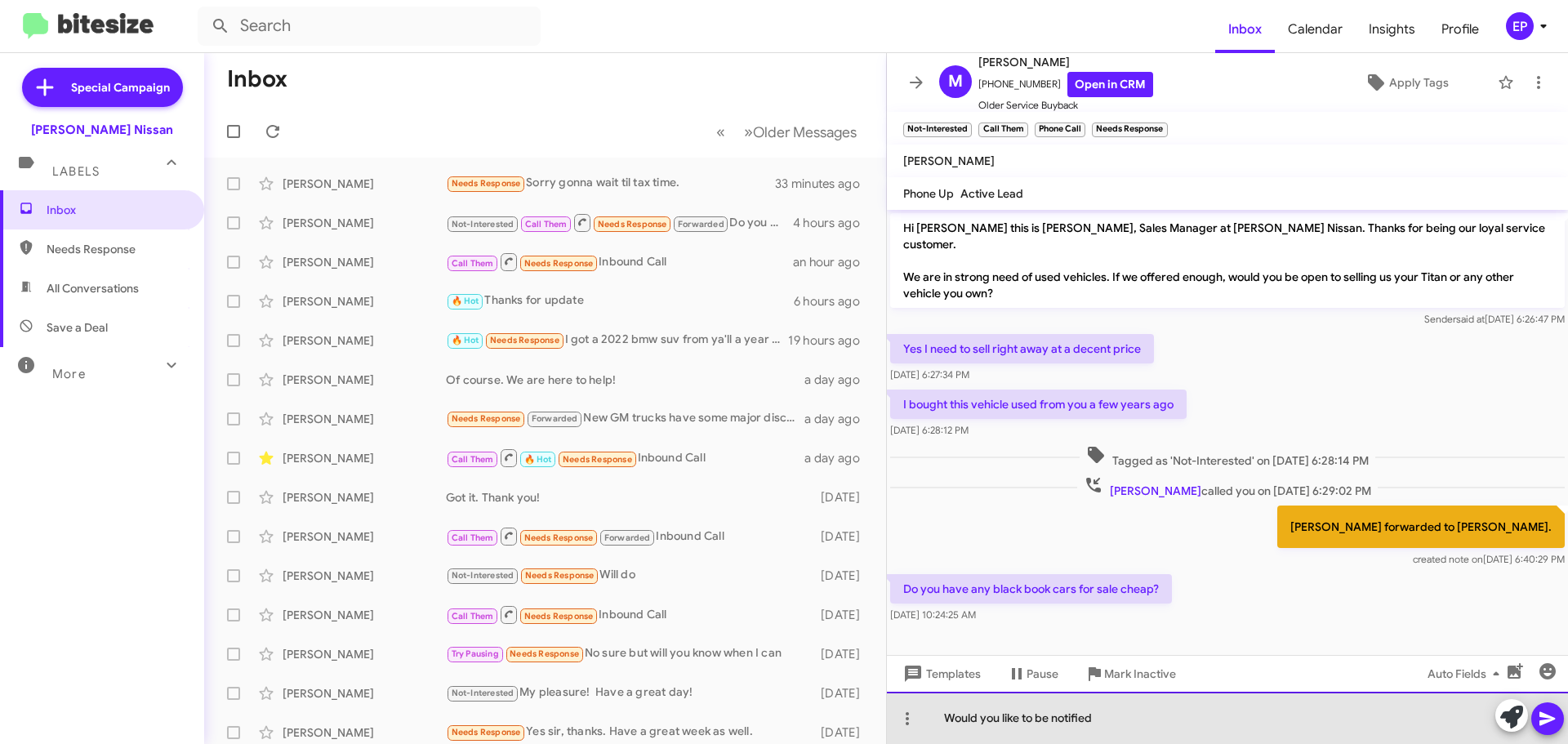
click at [1079, 720] on div "Would you like to be notified" at bounding box center [1227, 718] width 681 height 52
drag, startPoint x: 1145, startPoint y: 726, endPoint x: 924, endPoint y: 730, distance: 221.0
click at [918, 730] on div "Would you like to be notified" at bounding box center [1227, 718] width 681 height 52
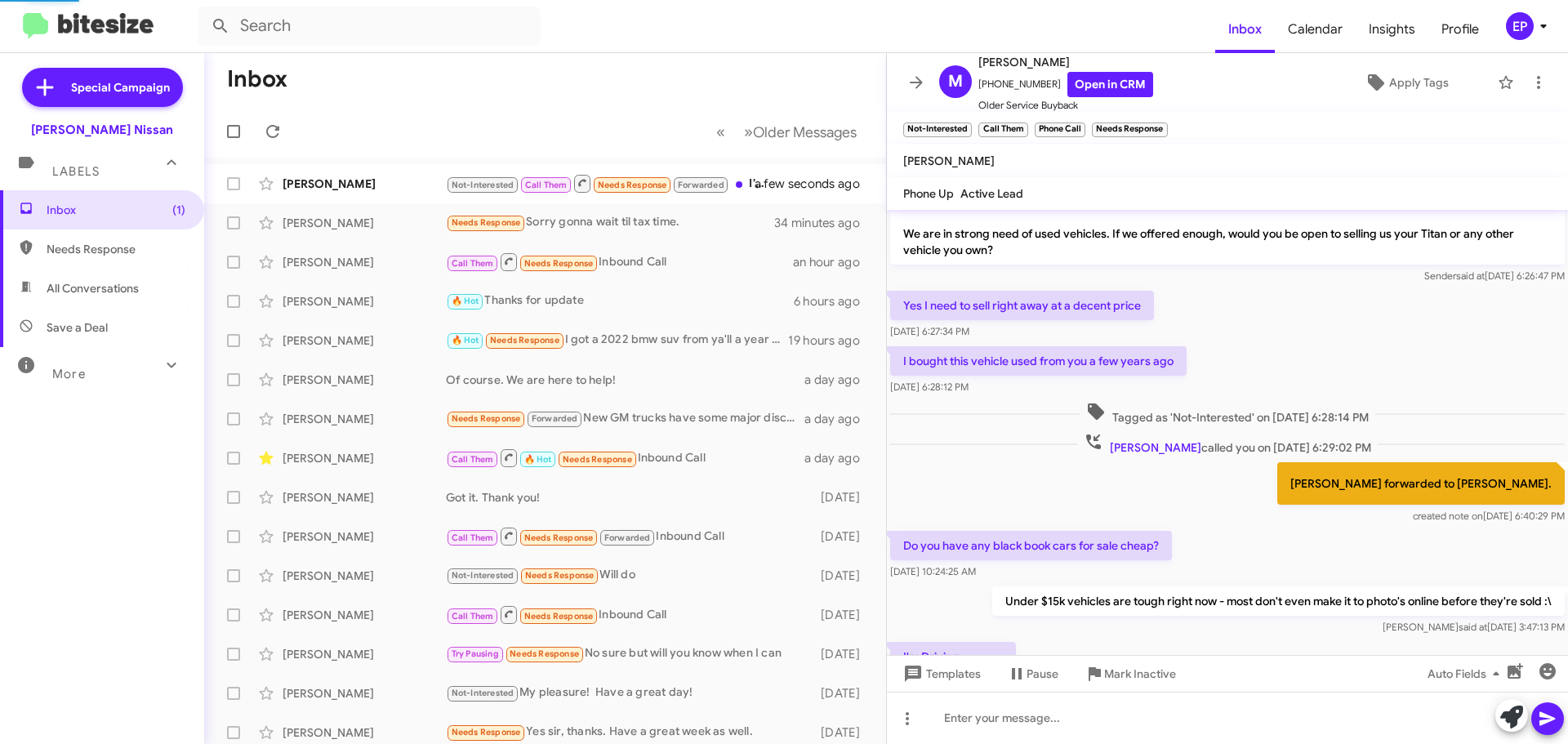
scroll to position [135, 0]
